Goal: Task Accomplishment & Management: Use online tool/utility

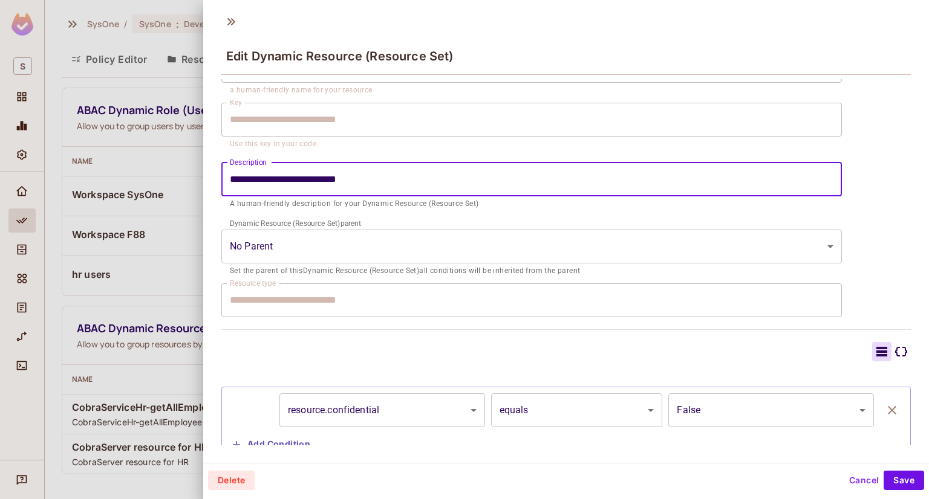
scroll to position [111, 0]
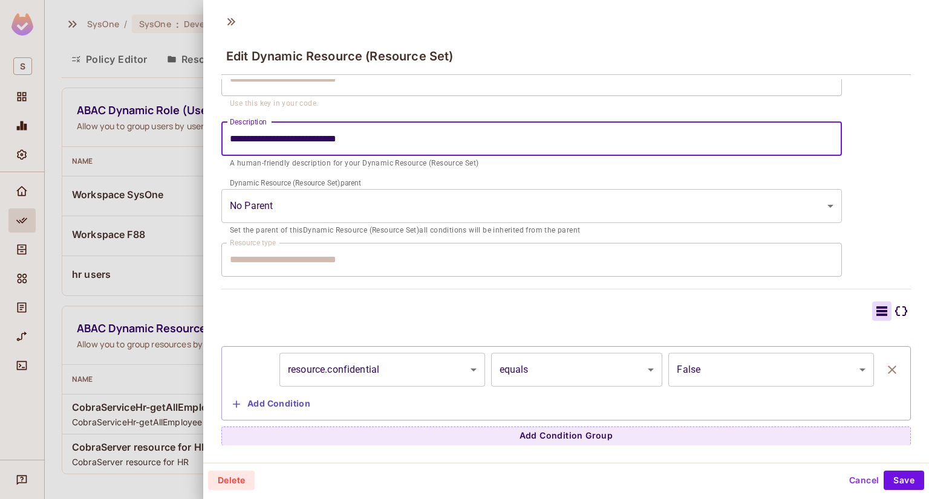
click at [109, 279] on div at bounding box center [464, 249] width 929 height 499
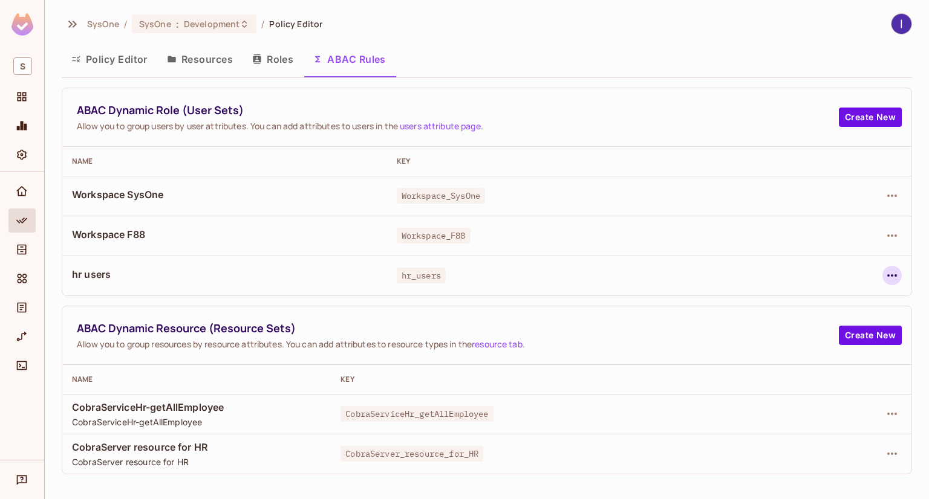
click at [891, 272] on icon "button" at bounding box center [892, 275] width 15 height 15
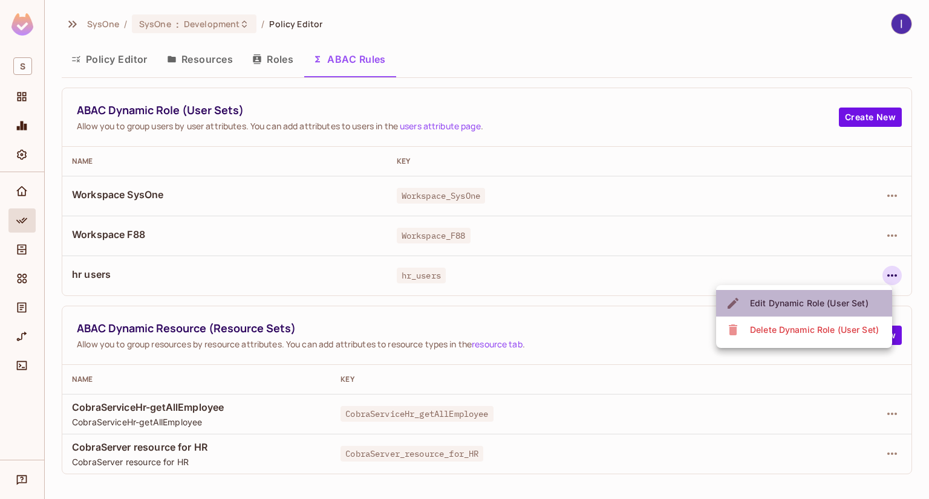
click at [813, 305] on div "Edit Dynamic Role (User Set)" at bounding box center [809, 303] width 118 height 12
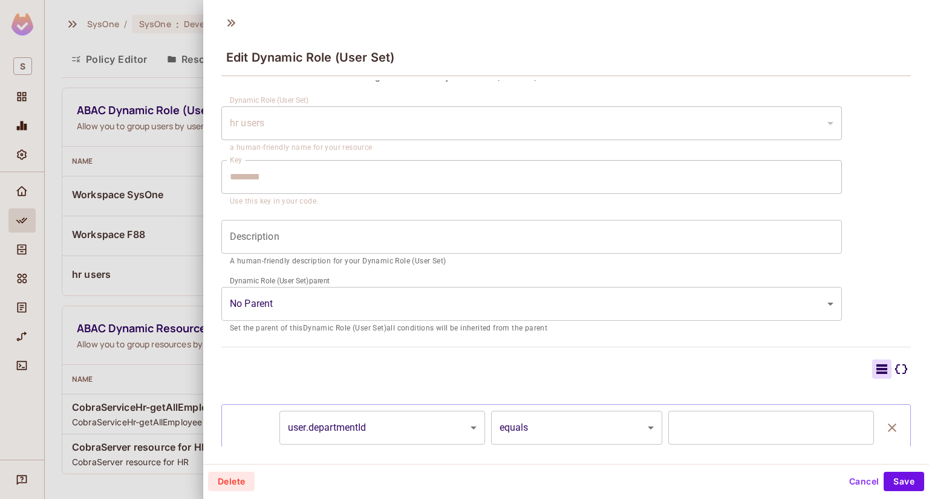
scroll to position [0, 0]
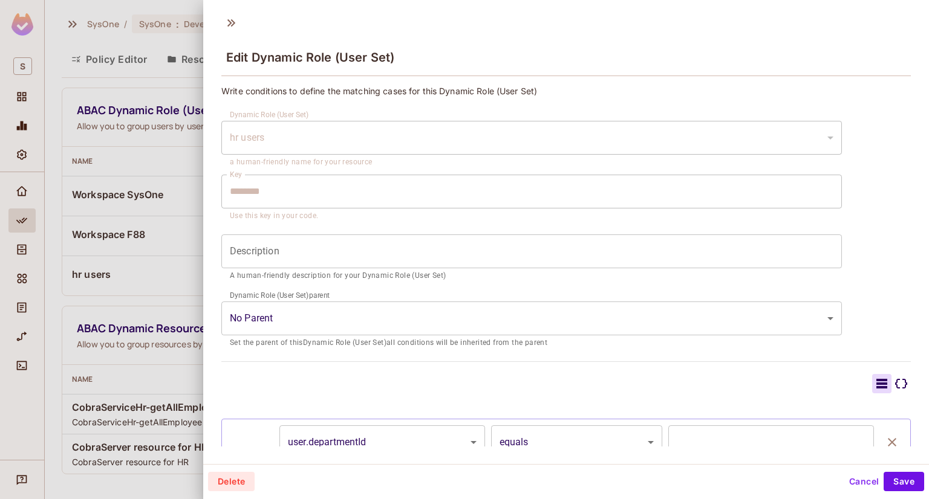
click at [137, 217] on div at bounding box center [464, 249] width 929 height 499
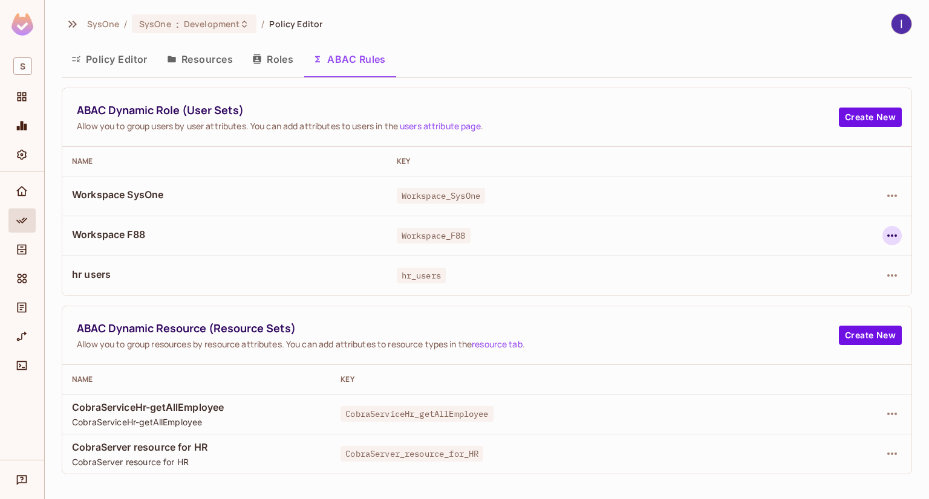
click at [889, 233] on icon "button" at bounding box center [892, 236] width 15 height 15
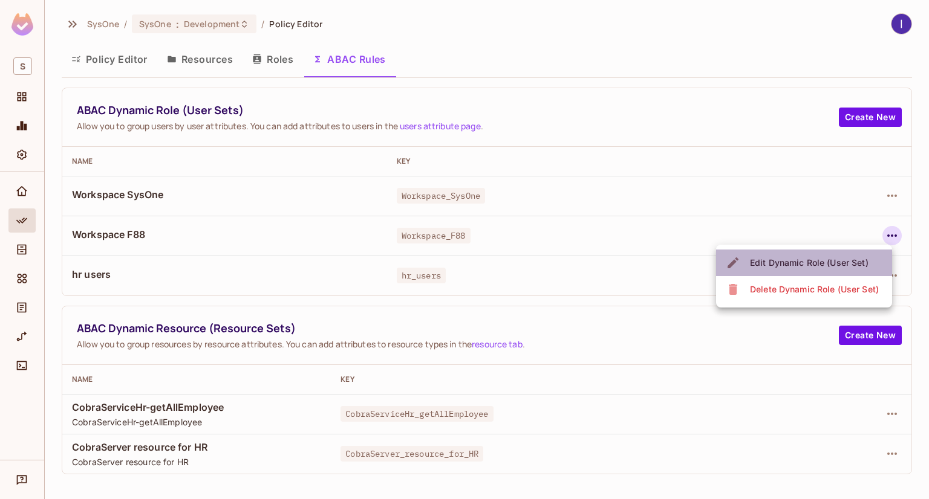
click at [802, 266] on div "Edit Dynamic Role (User Set)" at bounding box center [809, 263] width 118 height 12
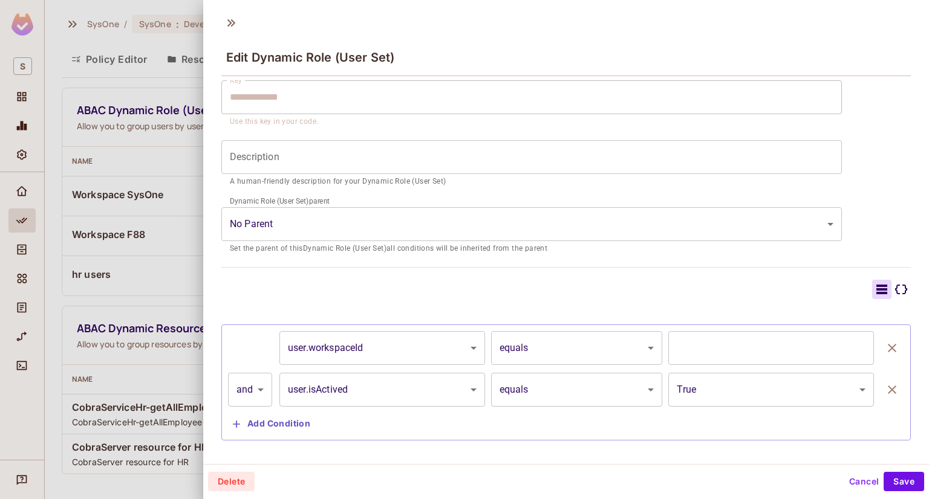
scroll to position [113, 0]
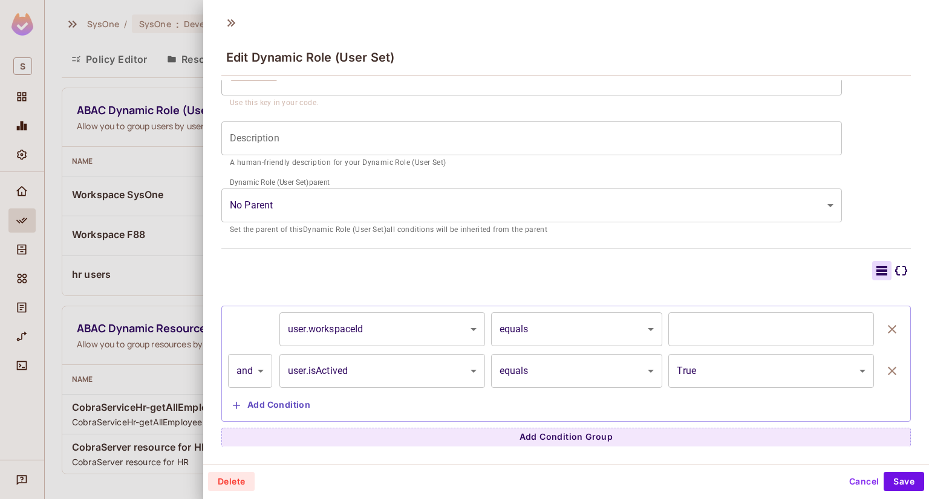
click at [148, 227] on div at bounding box center [464, 249] width 929 height 499
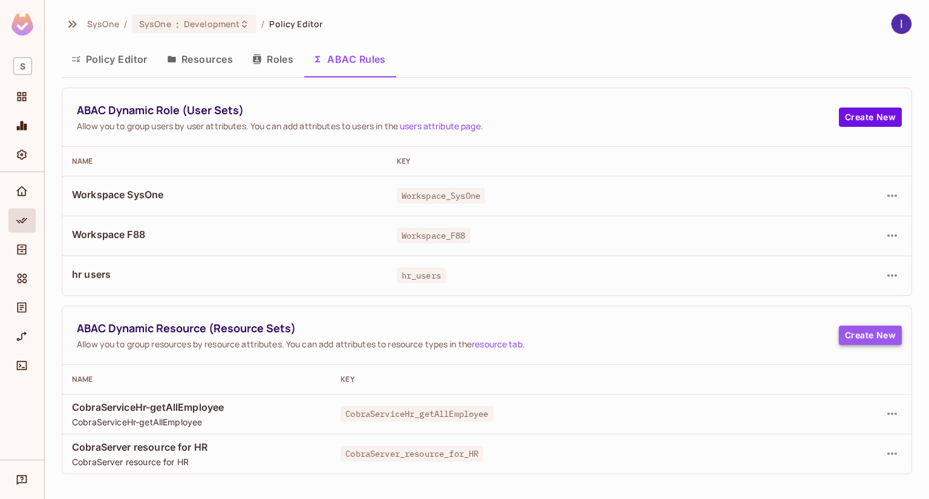
click at [877, 339] on button "Create New" at bounding box center [870, 335] width 63 height 19
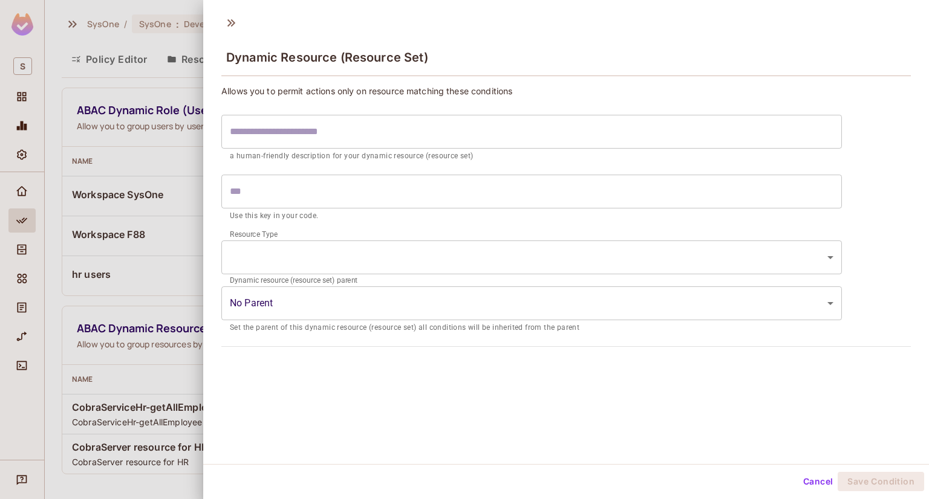
click at [416, 253] on body "S SysOne / SysOne : Development / Policy Editor Policy Editor Resources Roles A…" at bounding box center [464, 249] width 929 height 499
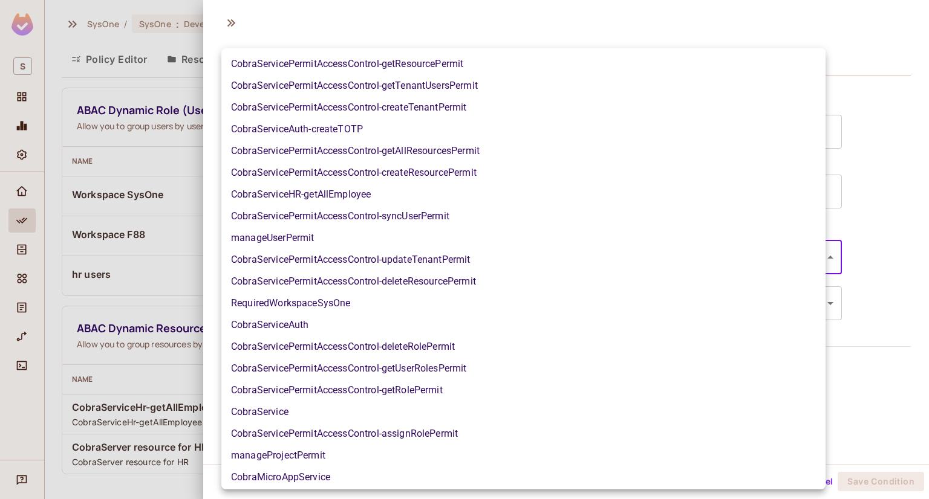
click at [889, 281] on div at bounding box center [464, 249] width 929 height 499
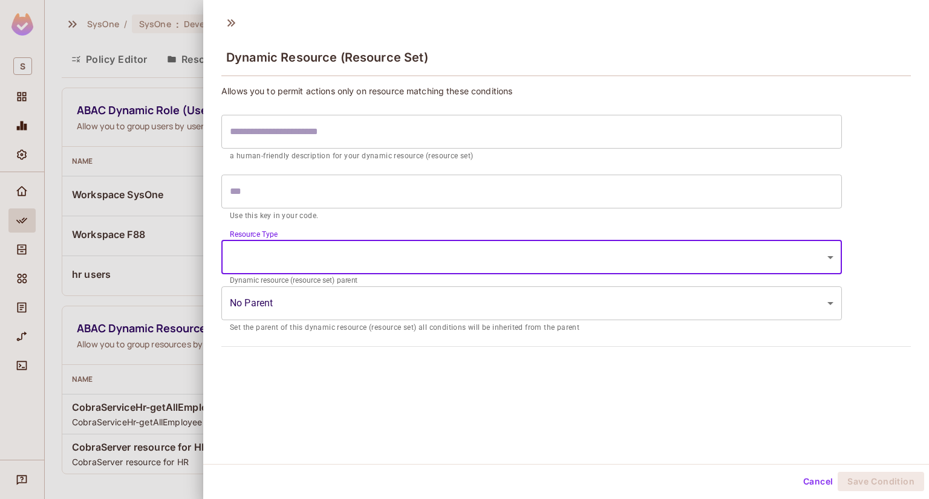
click at [765, 264] on body "S SysOne / SysOne : Development / Policy Editor Policy Editor Resources Roles A…" at bounding box center [464, 249] width 929 height 499
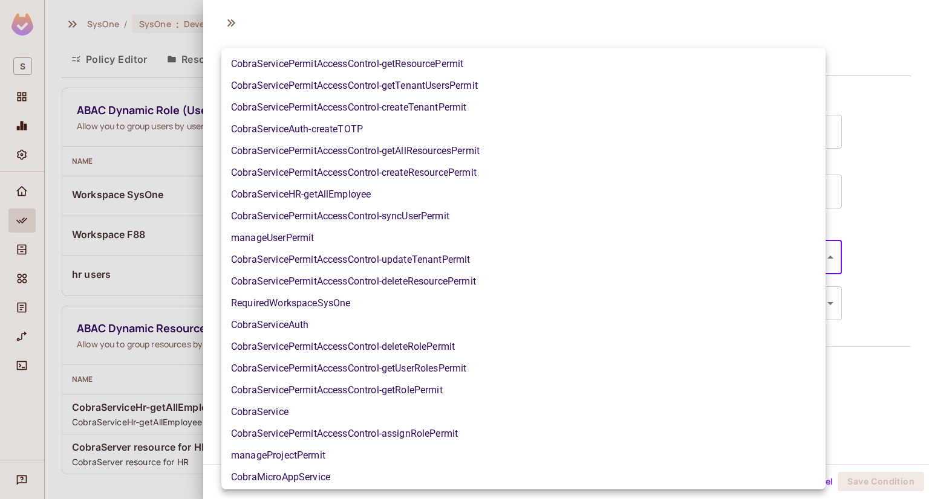
click at [889, 302] on div at bounding box center [464, 249] width 929 height 499
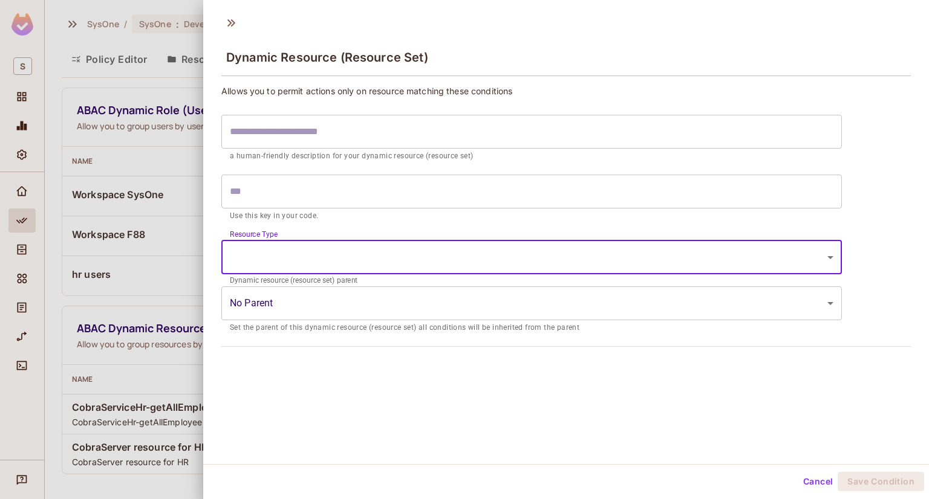
click at [577, 300] on body "S SysOne / SysOne : Development / Policy Editor Policy Editor Resources Roles A…" at bounding box center [464, 249] width 929 height 499
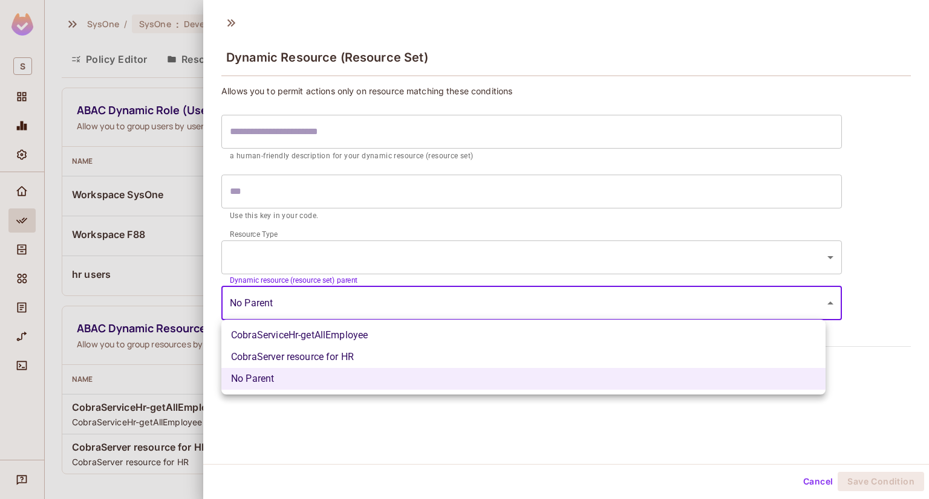
click at [549, 259] on div at bounding box center [464, 249] width 929 height 499
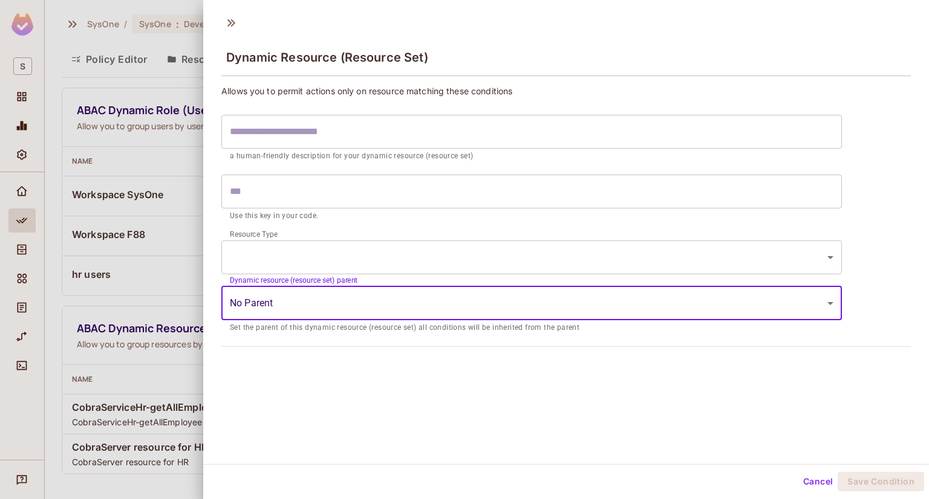
click at [538, 258] on body "S SysOne / SysOne : Development / Policy Editor Policy Editor Resources Roles A…" at bounding box center [464, 249] width 929 height 499
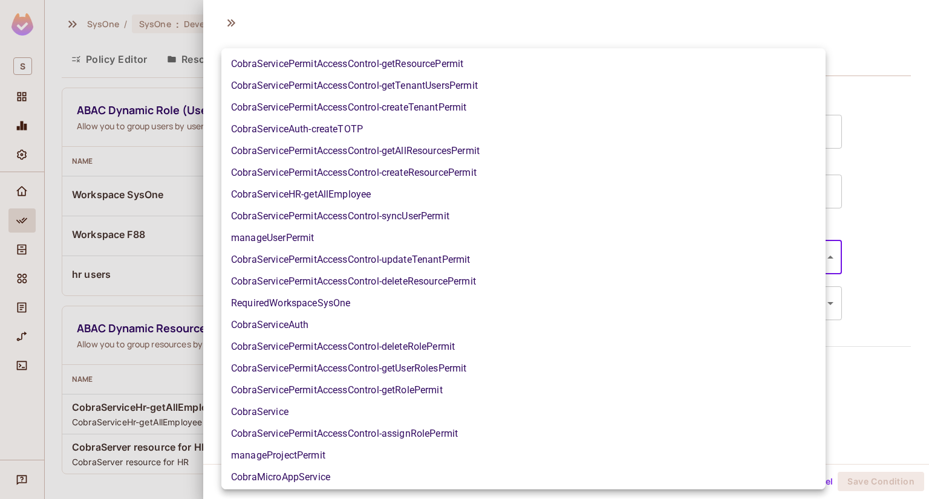
click at [866, 300] on div at bounding box center [464, 249] width 929 height 499
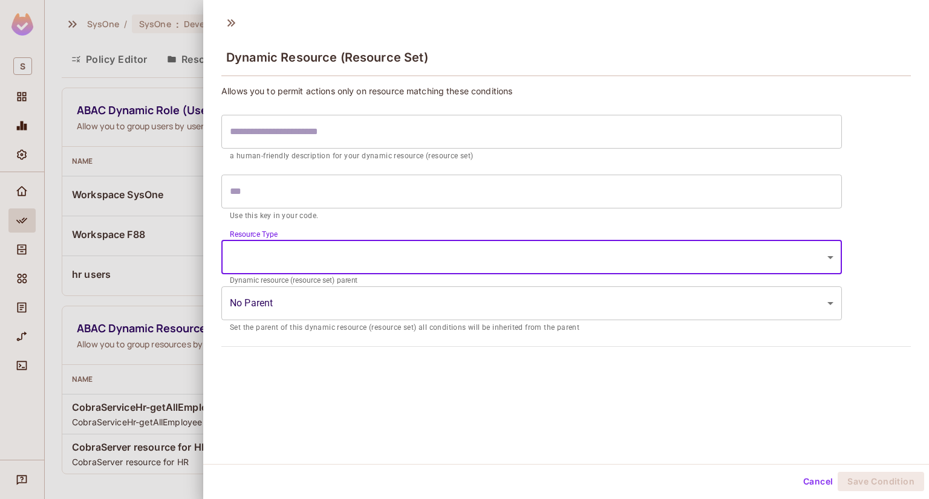
click at [786, 256] on body "S SysOne / SysOne : Development / Policy Editor Policy Editor Resources Roles A…" at bounding box center [464, 249] width 929 height 499
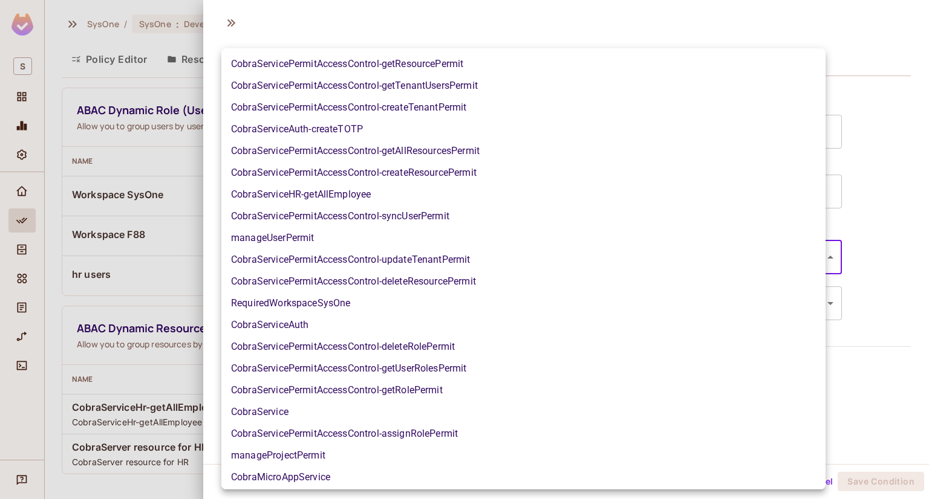
click at [375, 169] on li "CobraServicePermitAccessControl-createResourcePermit" at bounding box center [523, 173] width 604 height 22
type input "**********"
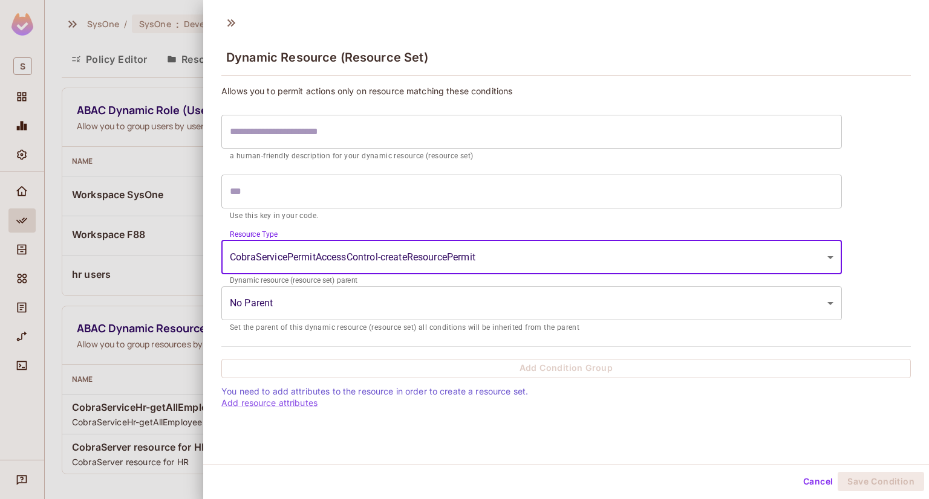
click at [450, 263] on body "S SysOne / SysOne : Development / Policy Editor Policy Editor Resources Roles A…" at bounding box center [464, 249] width 929 height 499
